Goal: Task Accomplishment & Management: Use online tool/utility

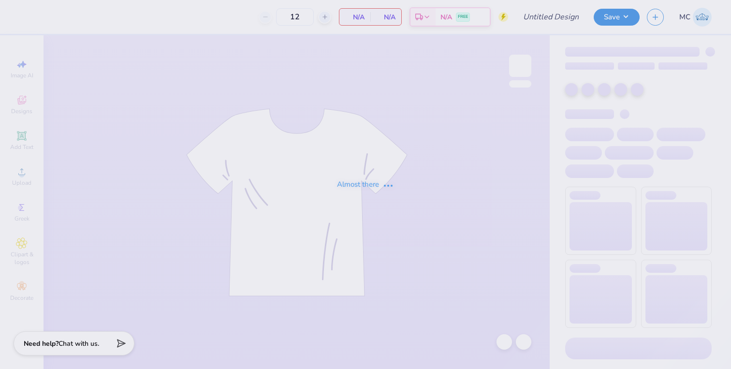
type input "Spring Tee"
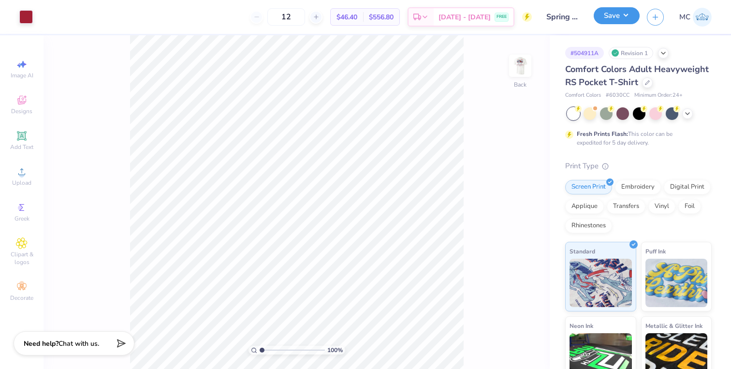
click at [615, 16] on button "Save" at bounding box center [617, 15] width 46 height 17
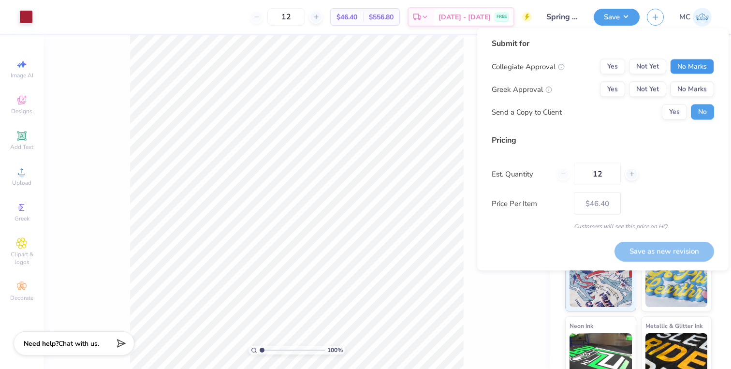
click at [691, 68] on button "No Marks" at bounding box center [692, 66] width 44 height 15
click at [615, 89] on button "Yes" at bounding box center [612, 89] width 25 height 15
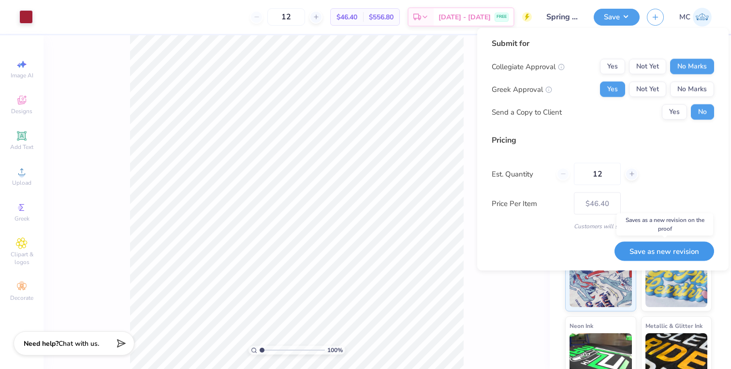
click at [650, 259] on button "Save as new revision" at bounding box center [665, 251] width 100 height 20
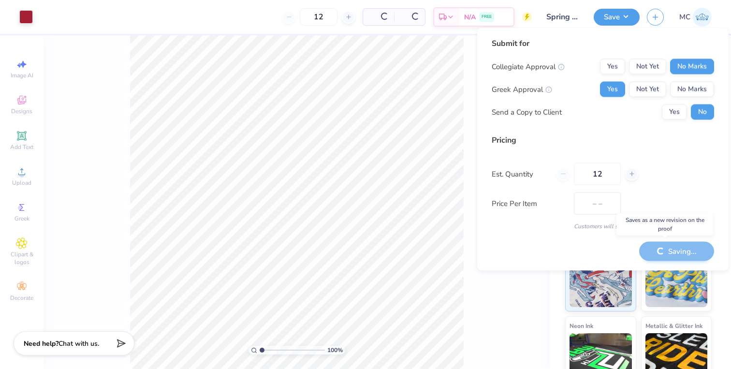
type input "$46.40"
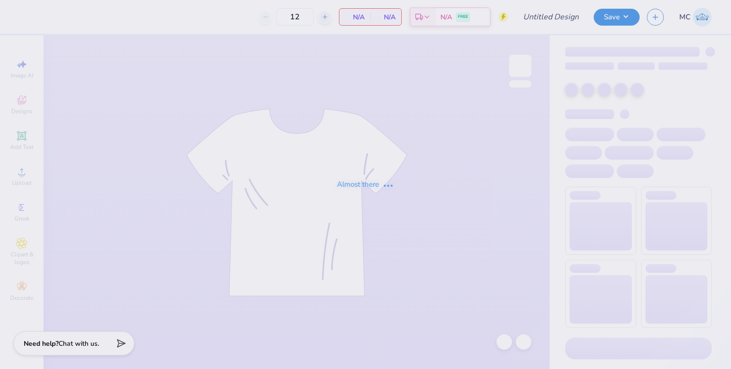
type input "[PERSON_NAME] : [GEOGRAPHIC_DATA]"
type input "24"
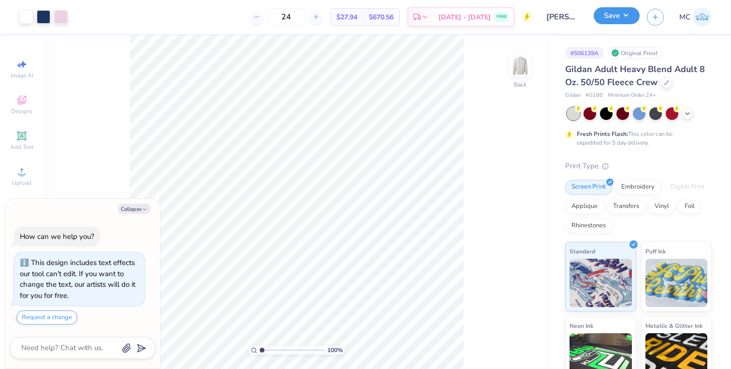
click at [621, 15] on button "Save" at bounding box center [617, 15] width 46 height 17
type textarea "x"
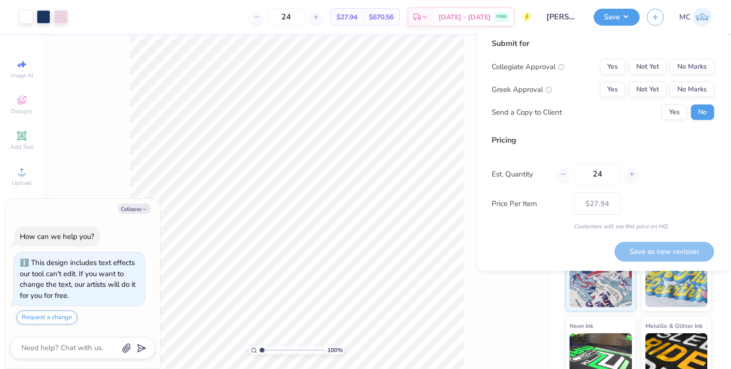
click at [573, 9] on input "[PERSON_NAME] : [GEOGRAPHIC_DATA]" at bounding box center [562, 16] width 47 height 19
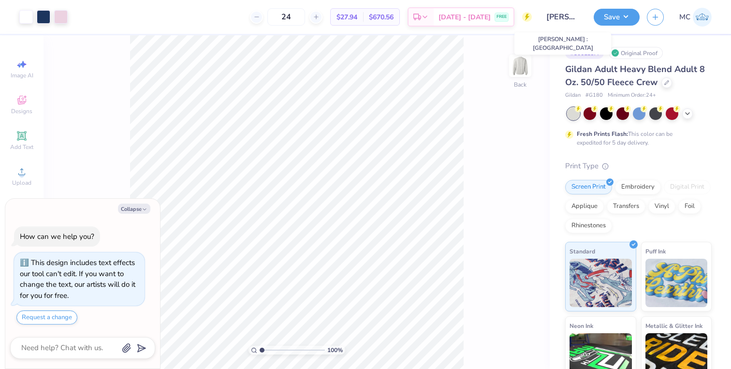
click at [570, 14] on input "[PERSON_NAME] : [GEOGRAPHIC_DATA]" at bounding box center [562, 16] width 47 height 19
click at [566, 23] on input "[PERSON_NAME] : [GEOGRAPHIC_DATA]" at bounding box center [562, 16] width 47 height 19
click at [655, 19] on icon "button" at bounding box center [655, 16] width 8 height 8
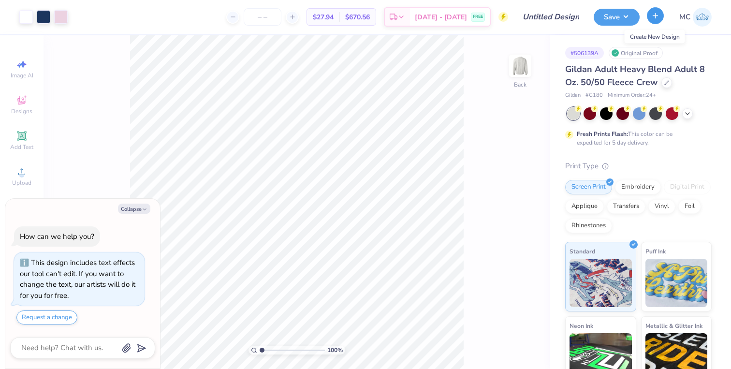
type textarea "x"
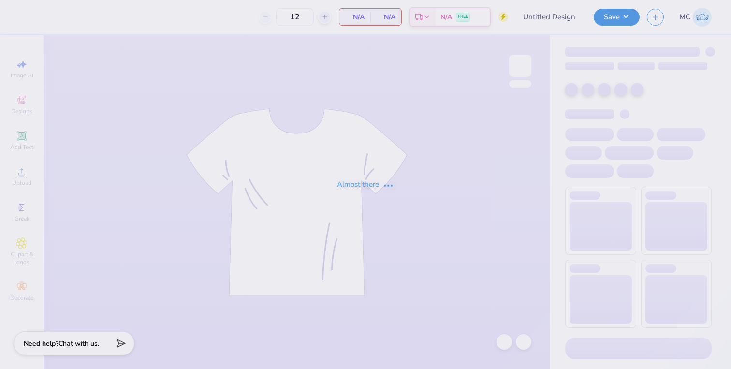
type input "[PERSON_NAME] : [GEOGRAPHIC_DATA]"
type input "24"
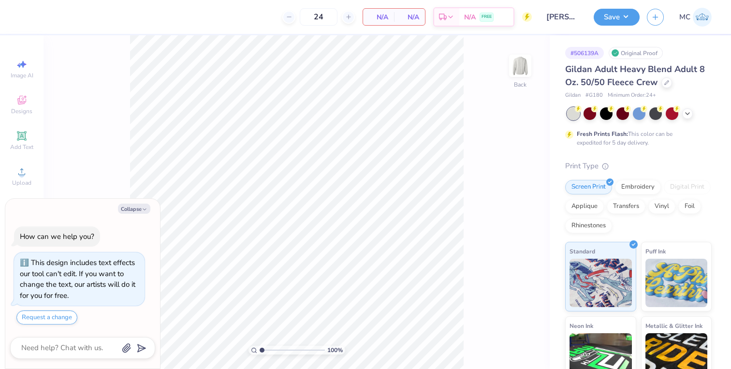
type textarea "x"
click at [700, 18] on img at bounding box center [702, 17] width 19 height 19
